Goal: Task Accomplishment & Management: Manage account settings

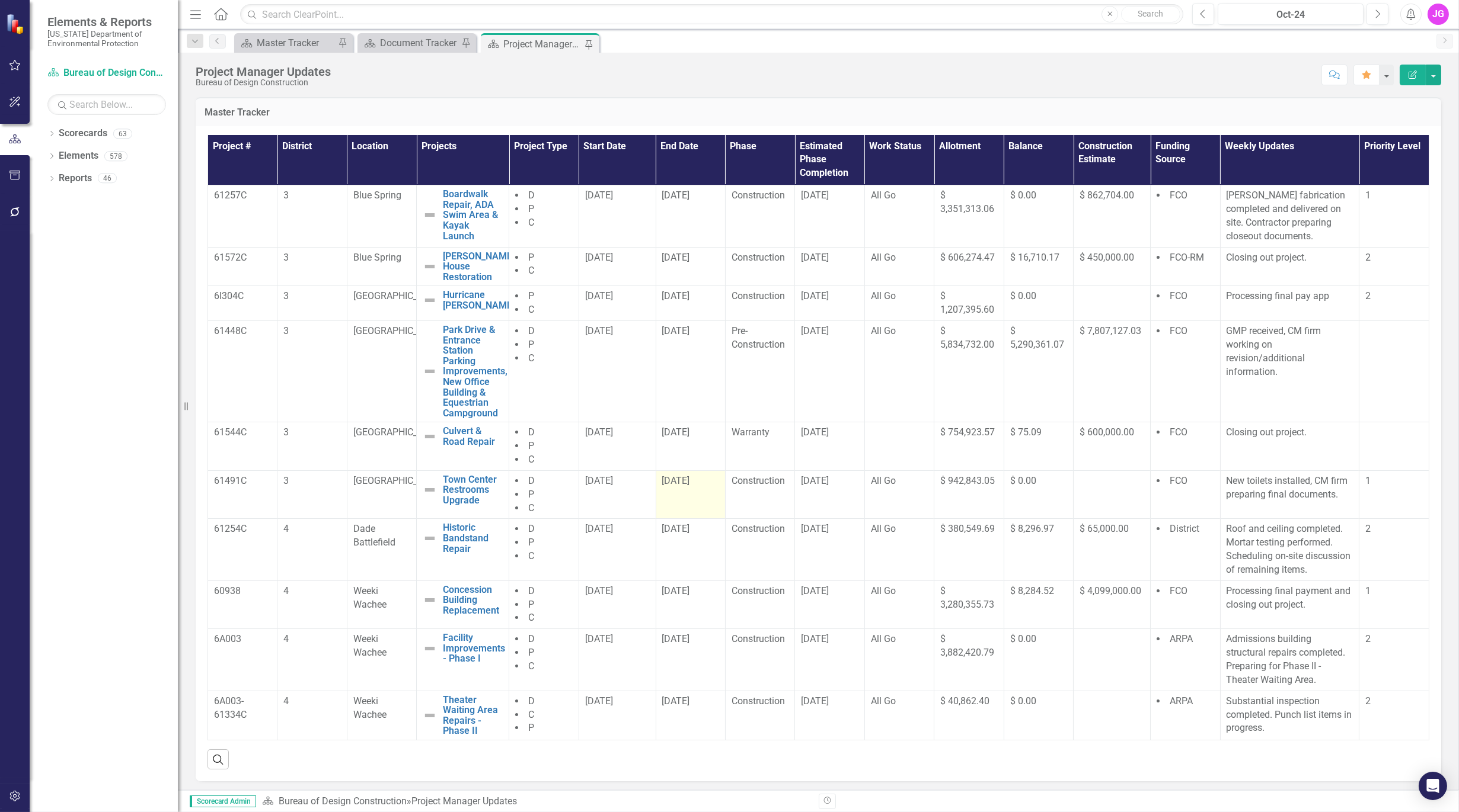
scroll to position [10, 0]
click at [1233, 726] on p "Substantial inspection completed. Punch list items in progress." at bounding box center [1290, 715] width 127 height 41
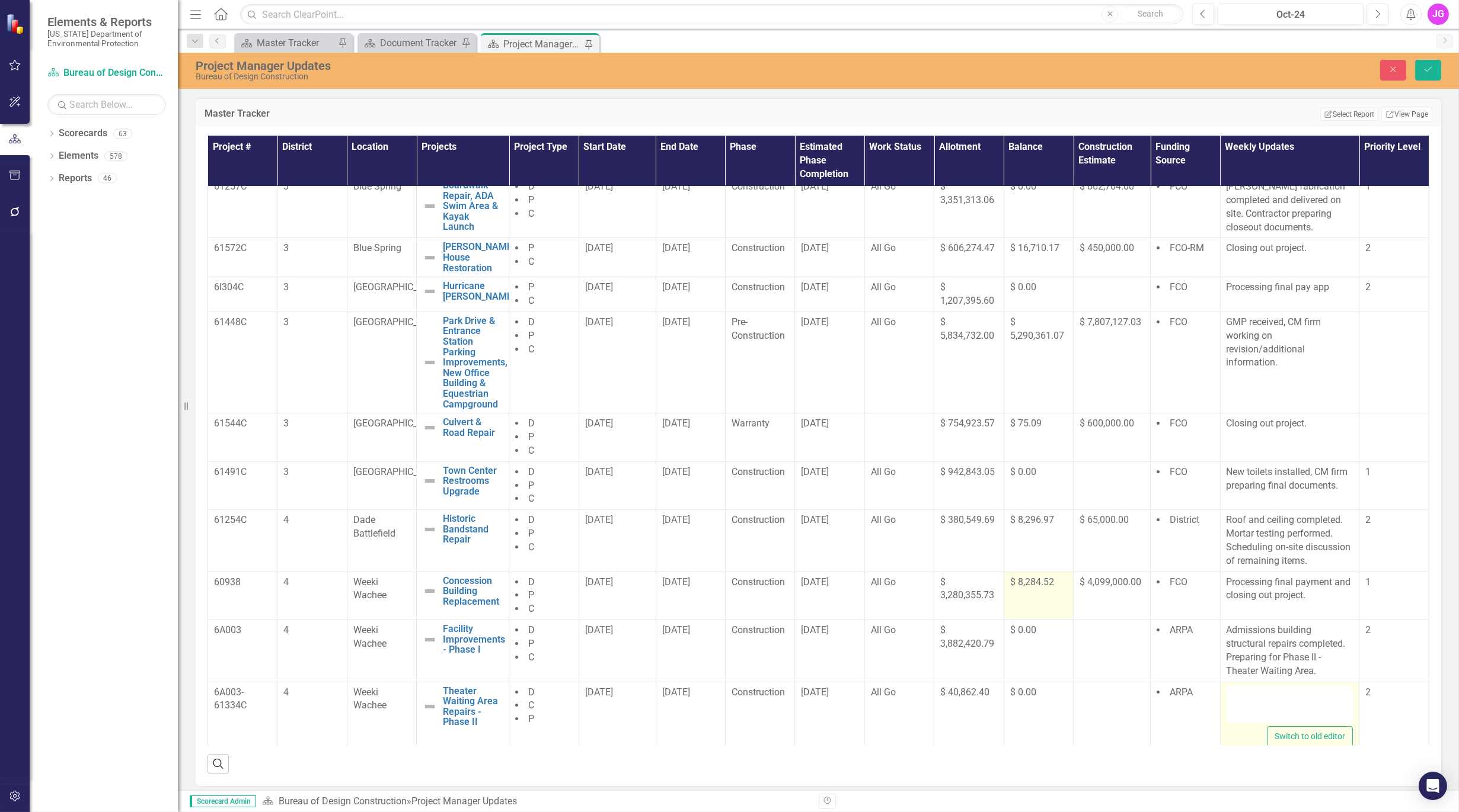
type textarea "<p>Substantial inspection completed. Punch list items in progress.&nbsp;</p>"
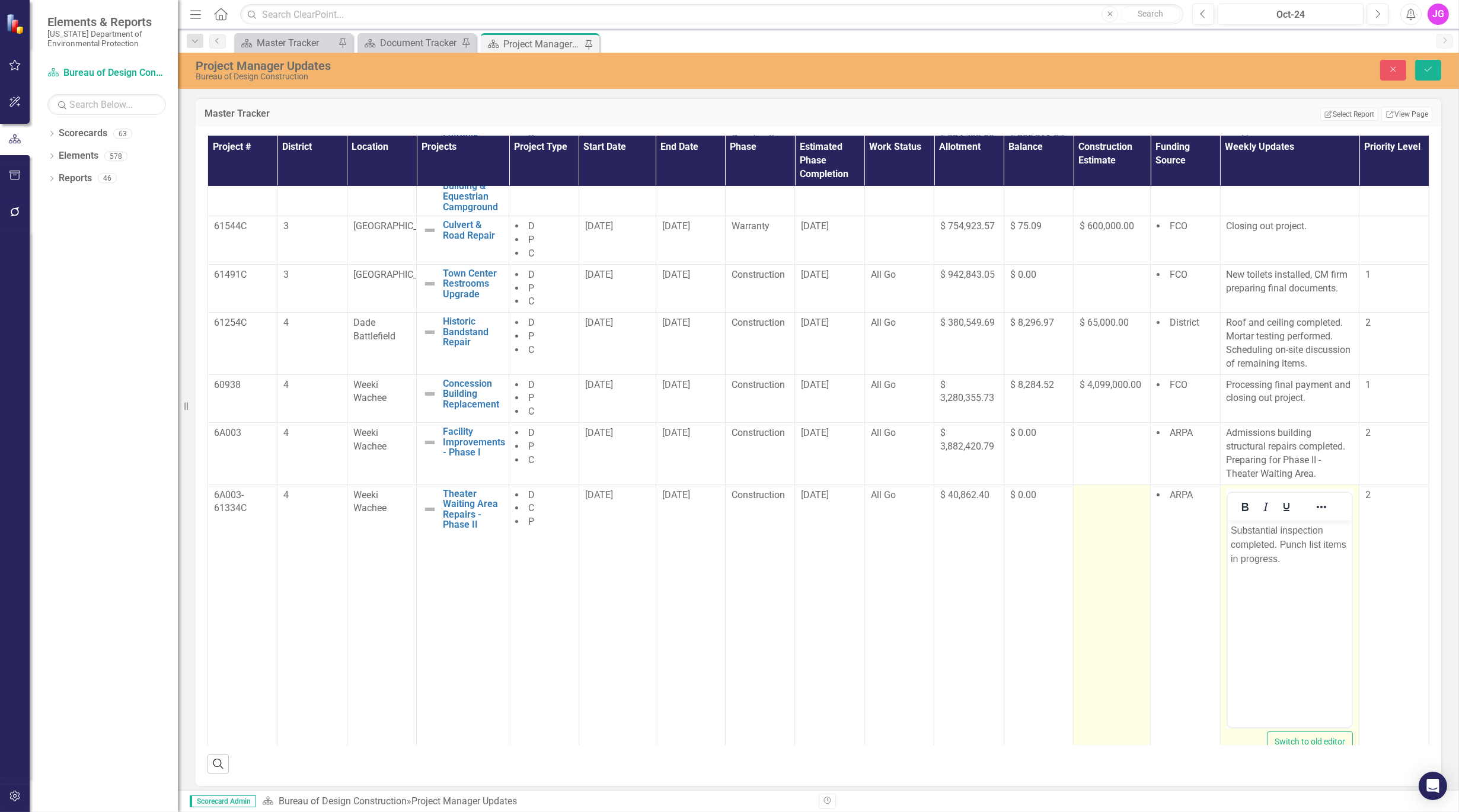
scroll to position [241, 0]
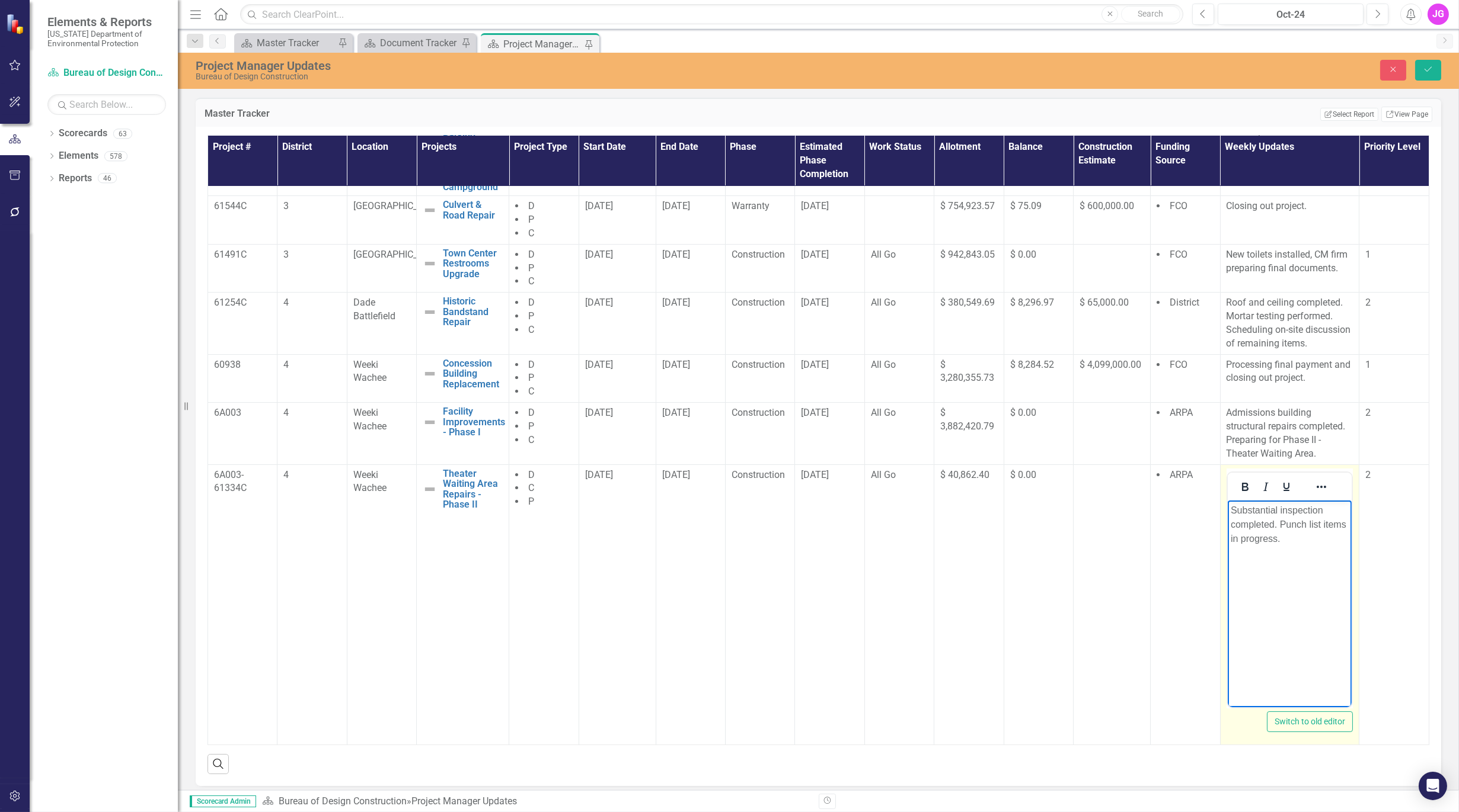
click at [1272, 523] on p "Substantial inspection completed. Punch list items in progress." at bounding box center [1289, 524] width 119 height 42
click at [1241, 441] on p "Admissions building structural repairs completed. Preparing for Phase II - Thea…" at bounding box center [1290, 433] width 127 height 54
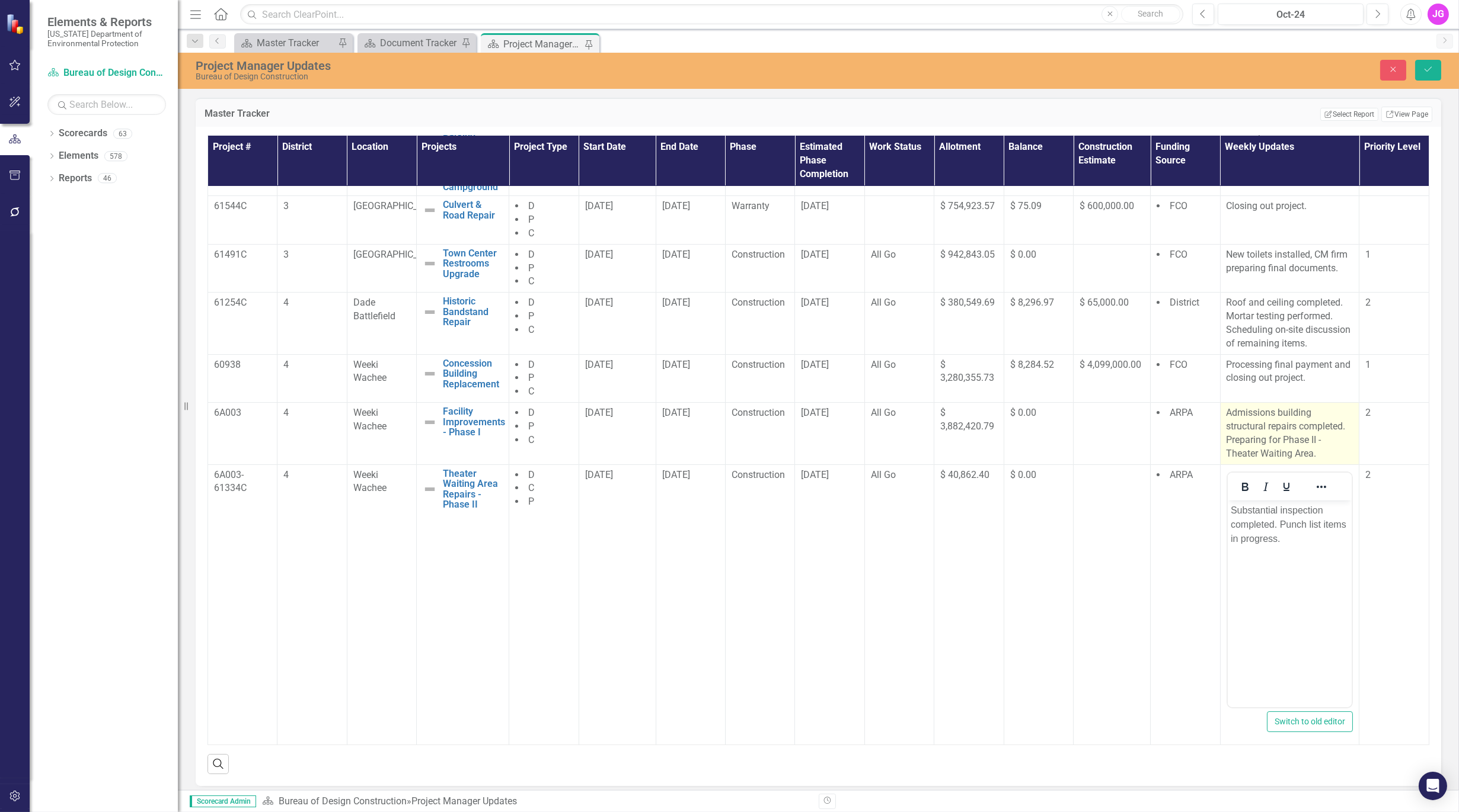
click at [1241, 441] on p "Admissions building structural repairs completed. Preparing for Phase II - Thea…" at bounding box center [1290, 433] width 127 height 54
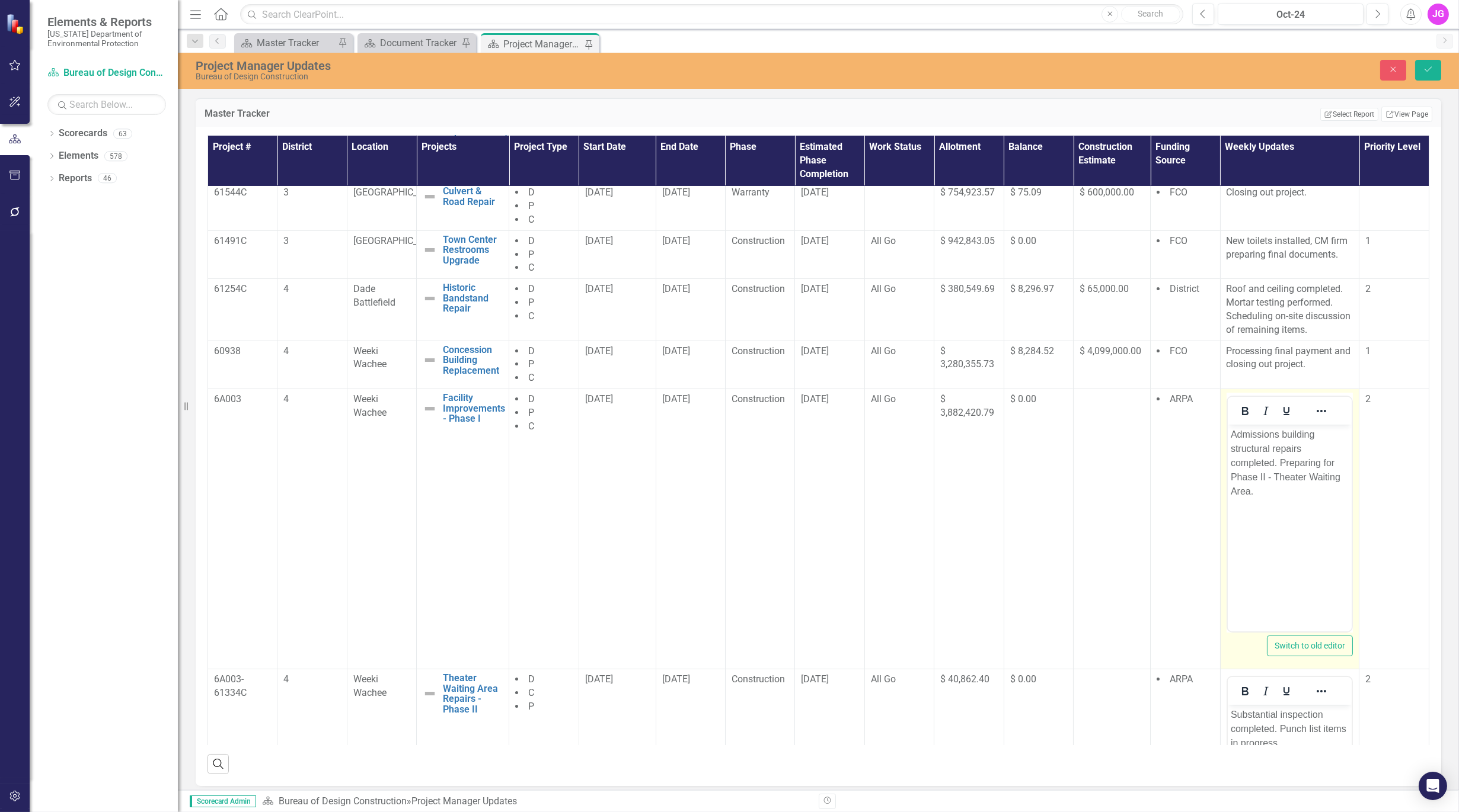
scroll to position [0, 0]
drag, startPoint x: 1272, startPoint y: 498, endPoint x: 1280, endPoint y: 466, distance: 33.0
click at [1280, 466] on p "Admissions building structural repairs completed. Preparing for Phase II - Thea…" at bounding box center [1289, 463] width 119 height 71
click at [1425, 70] on icon "submit" at bounding box center [1428, 70] width 7 height 5
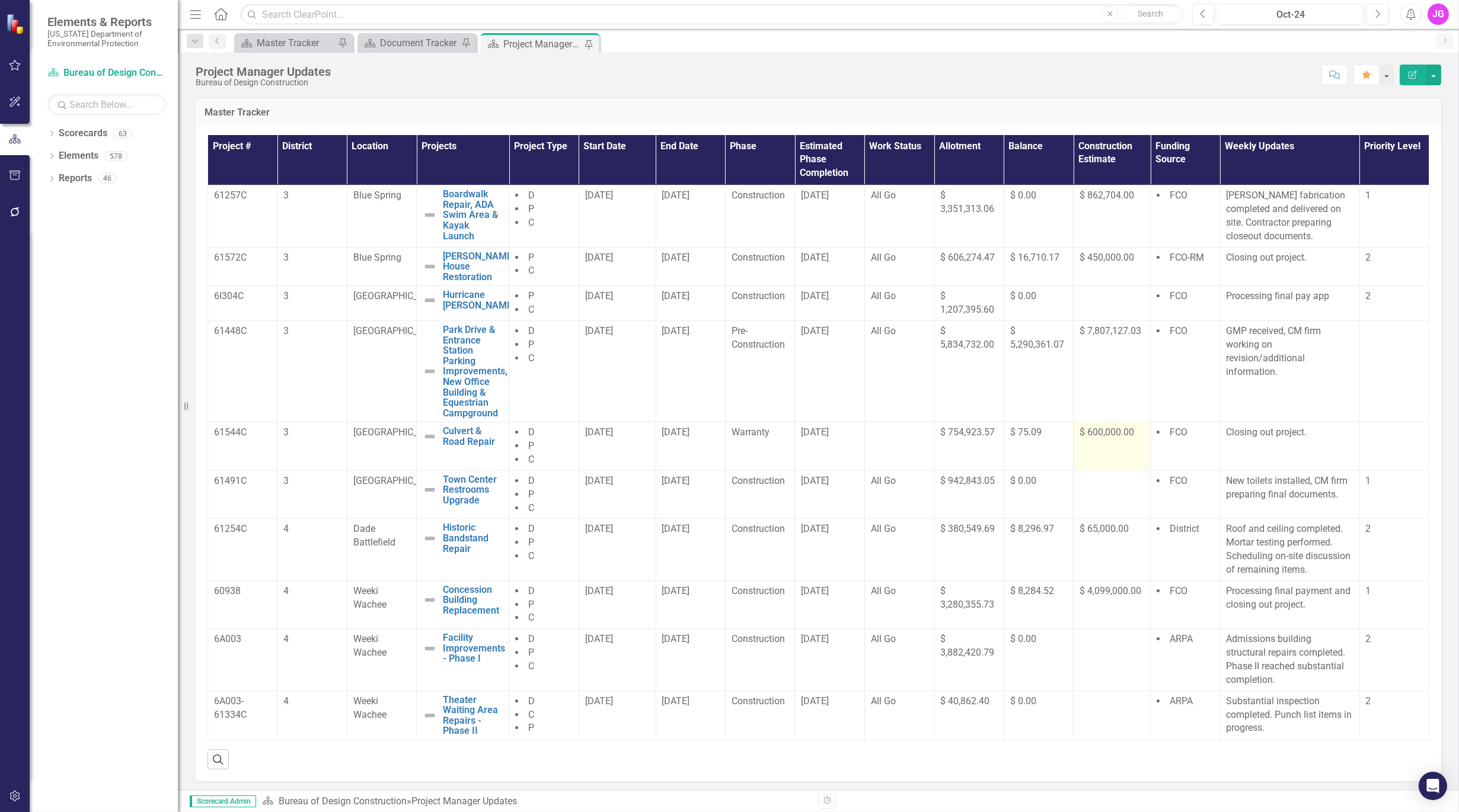
scroll to position [10, 0]
